Goal: Transaction & Acquisition: Purchase product/service

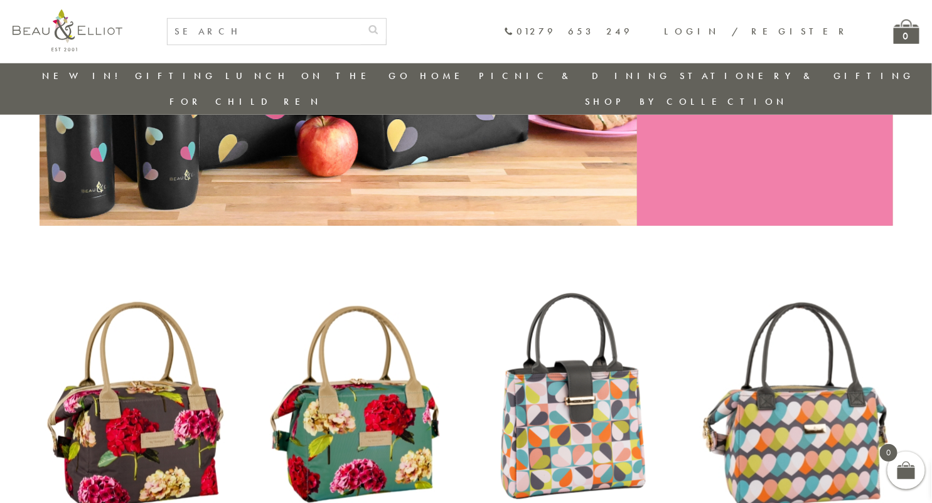
scroll to position [395, 0]
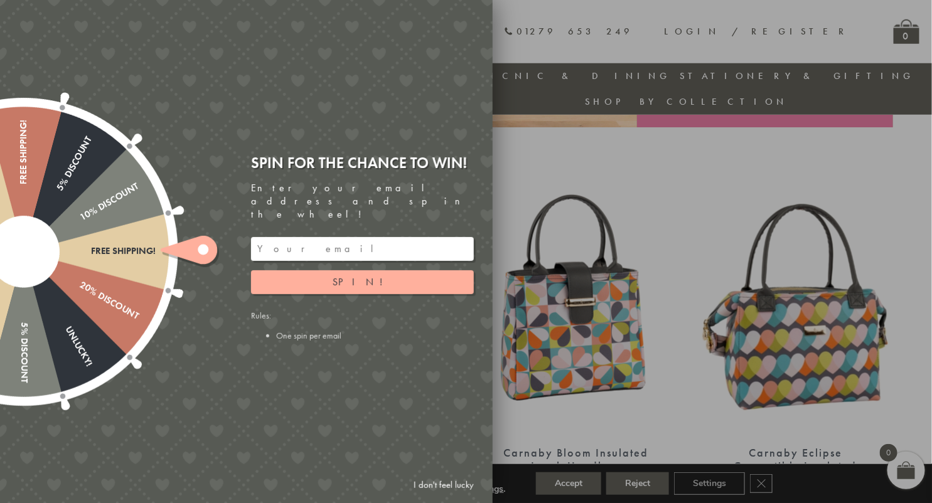
click at [549, 188] on div at bounding box center [466, 251] width 932 height 503
click at [548, 128] on div at bounding box center [466, 251] width 932 height 503
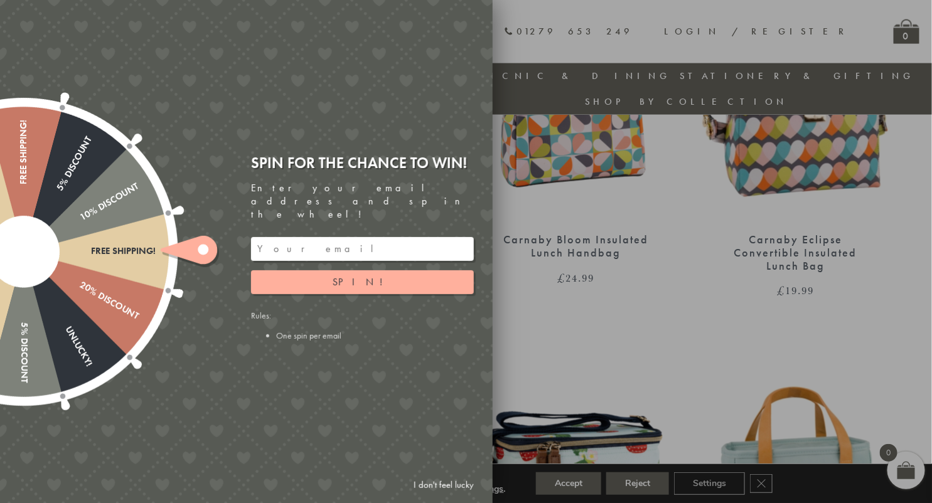
scroll to position [610, 0]
click at [459, 486] on link "I don't feel lucky" at bounding box center [443, 485] width 73 height 23
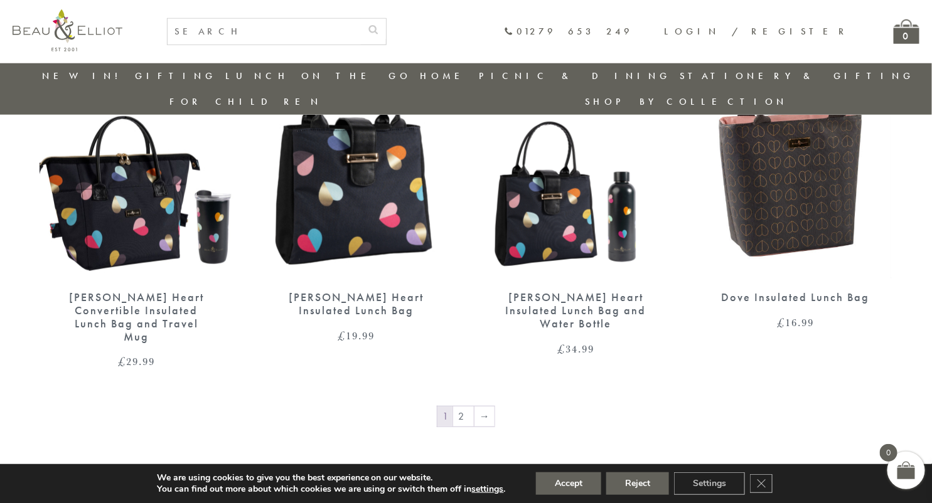
scroll to position [2076, 0]
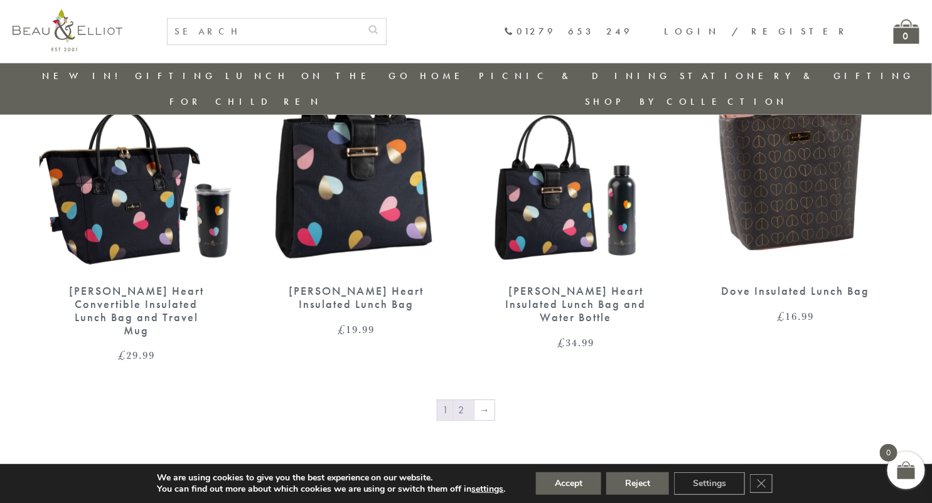
click at [470, 400] on link "2" at bounding box center [463, 410] width 21 height 20
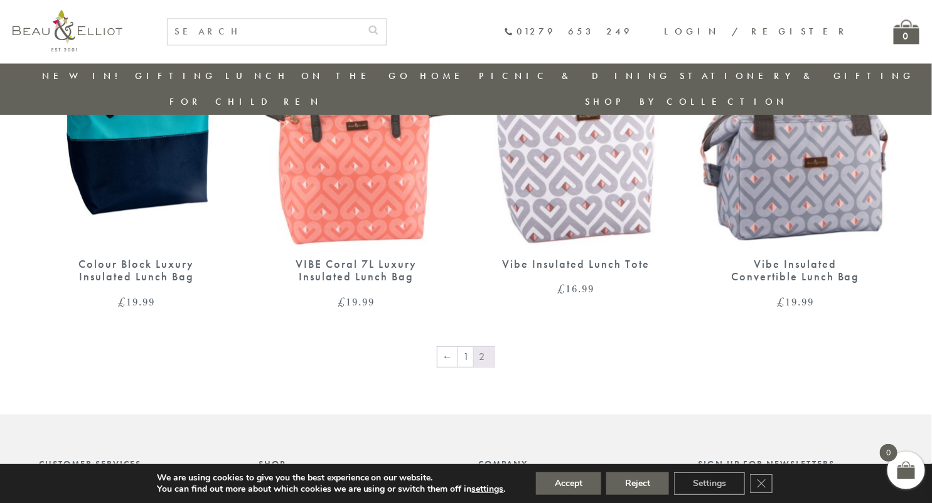
scroll to position [1057, 0]
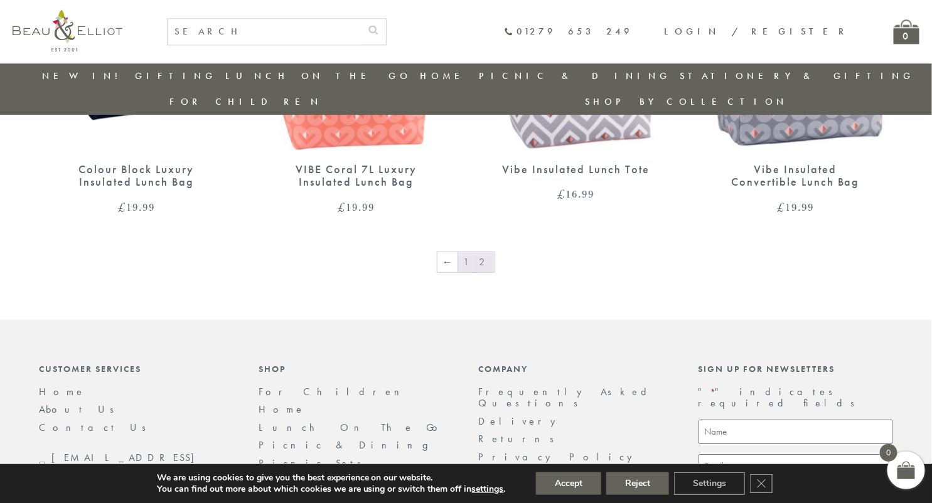
click at [466, 252] on link "1" at bounding box center [465, 262] width 15 height 20
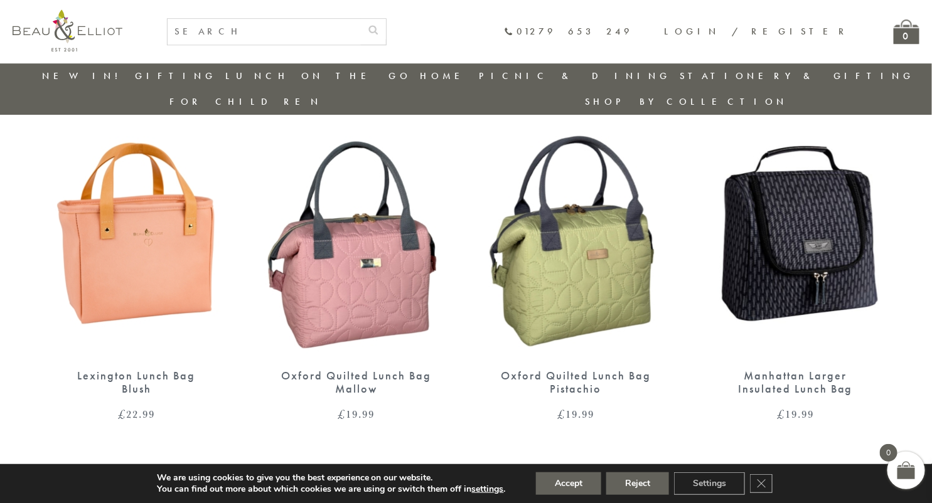
scroll to position [1247, 0]
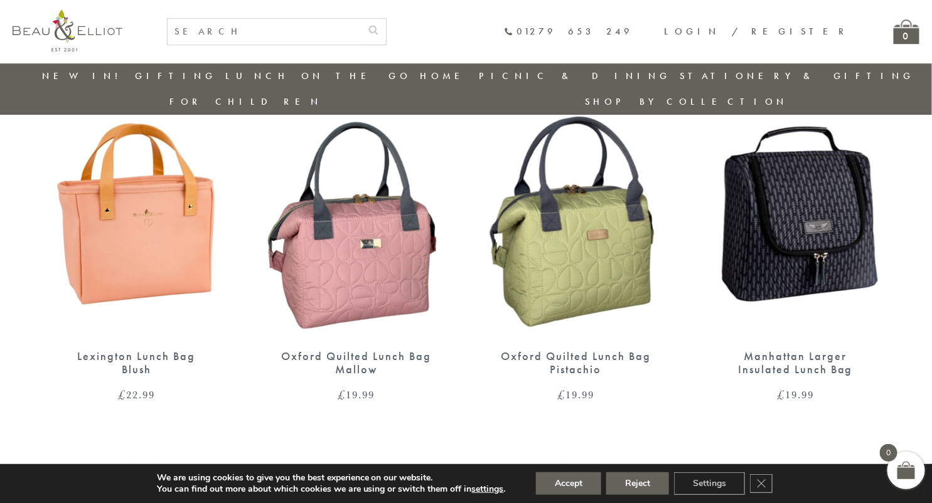
click at [329, 269] on img at bounding box center [356, 212] width 195 height 251
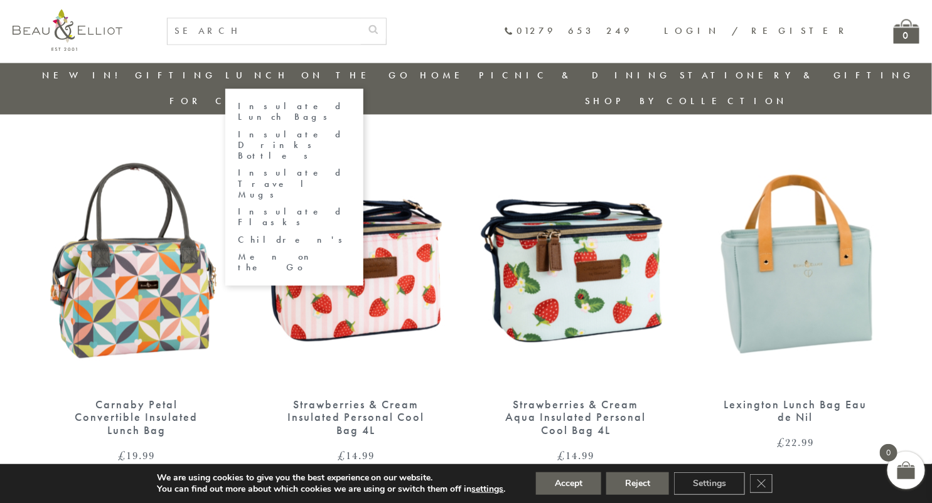
scroll to position [866, 0]
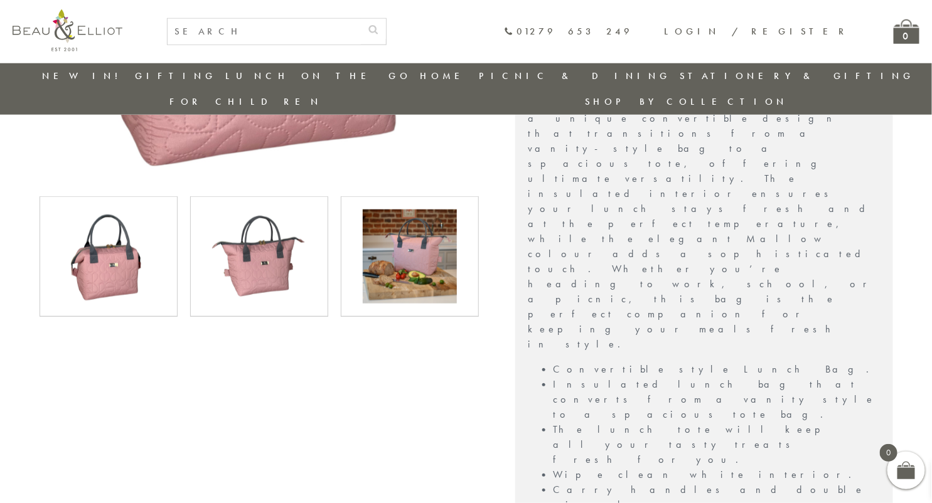
scroll to position [427, 0]
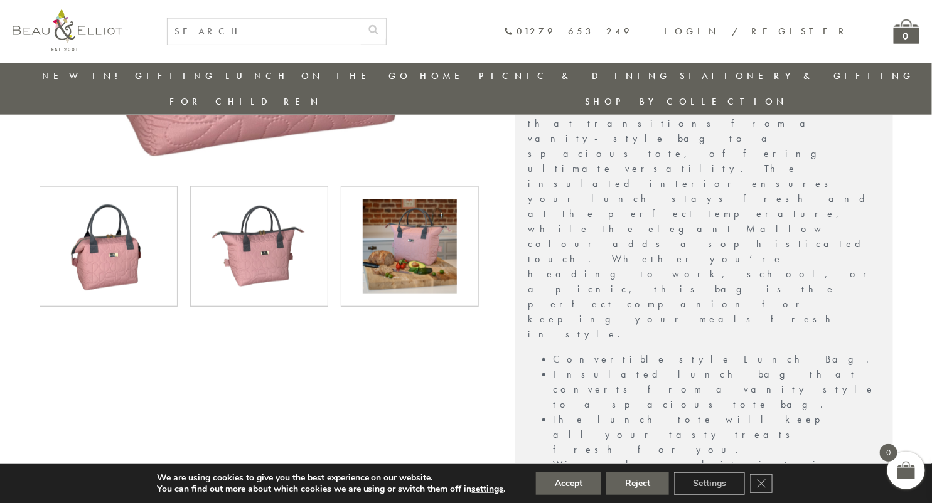
click at [257, 232] on img at bounding box center [259, 247] width 94 height 94
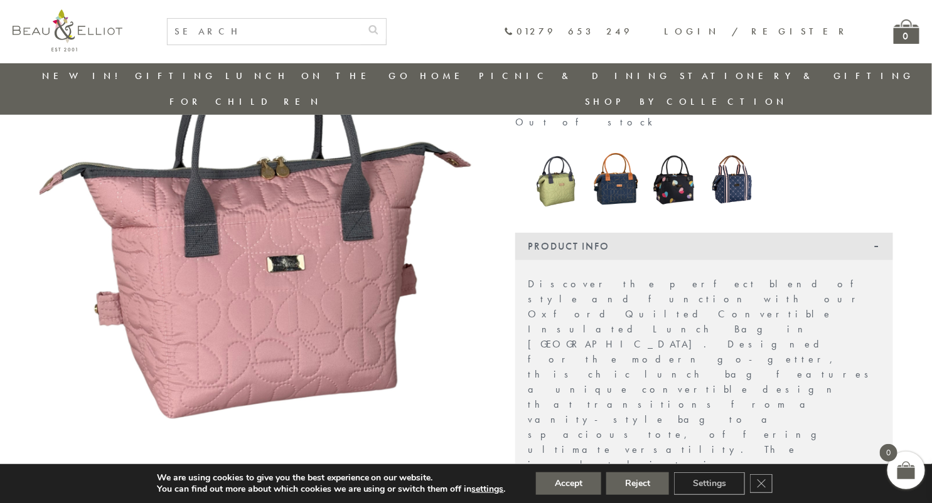
scroll to position [146, 0]
click at [557, 164] on img at bounding box center [557, 179] width 46 height 64
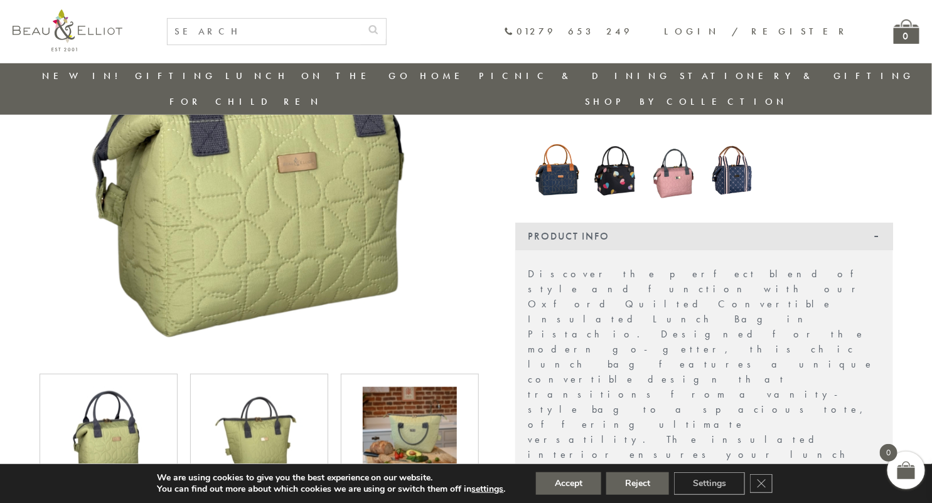
scroll to position [237, 0]
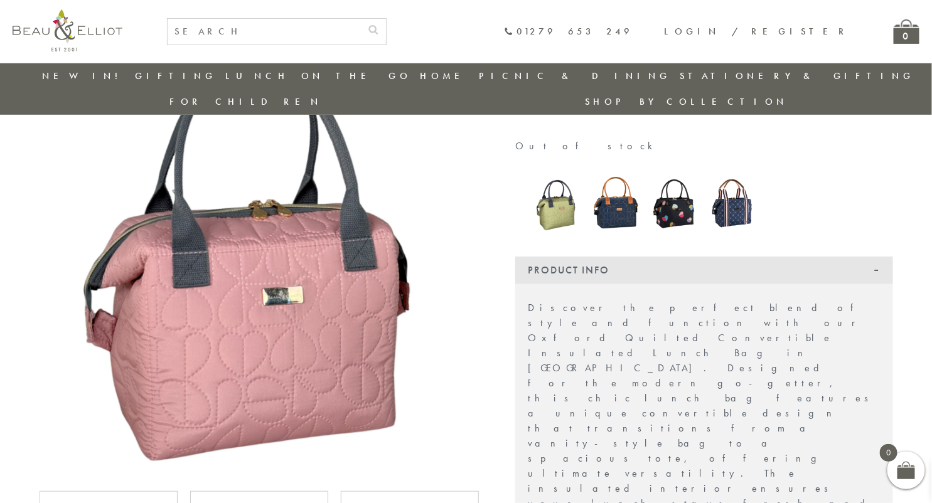
scroll to position [121, 0]
